Goal: Task Accomplishment & Management: Use online tool/utility

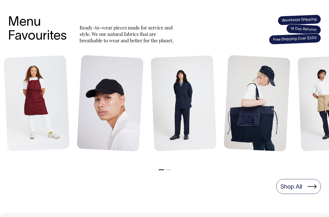
scroll to position [221, 0]
click at [168, 169] on button "2" at bounding box center [167, 169] width 5 height 1
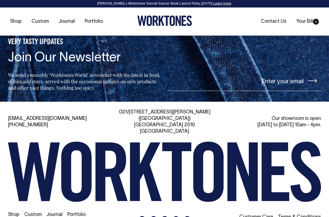
scroll to position [1081, 0]
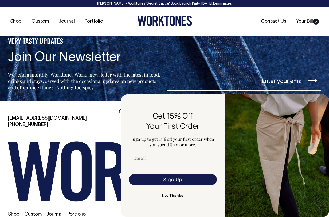
click at [169, 194] on button "No, Thanks" at bounding box center [173, 195] width 90 height 11
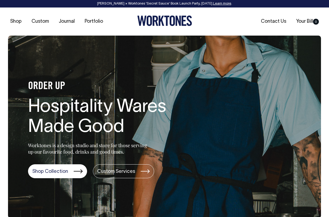
scroll to position [0, 0]
click at [163, 24] on icon at bounding box center [162, 21] width 6 height 10
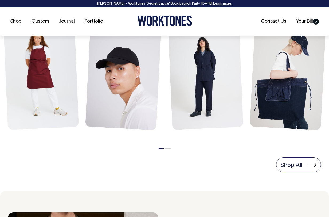
scroll to position [256, 0]
click at [168, 147] on button "2" at bounding box center [167, 147] width 5 height 1
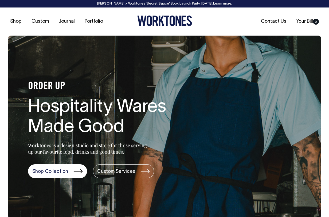
scroll to position [0, 0]
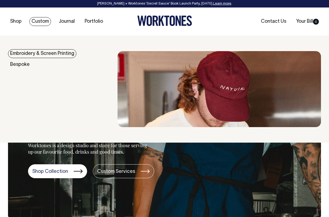
click at [40, 18] on link "Custom" at bounding box center [40, 21] width 22 height 9
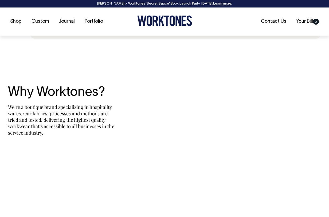
scroll to position [1139, 0]
